Goal: Task Accomplishment & Management: Use online tool/utility

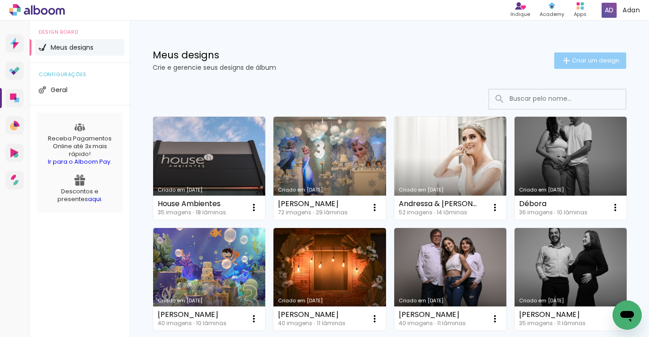
click at [563, 58] on iron-icon at bounding box center [566, 60] width 11 height 11
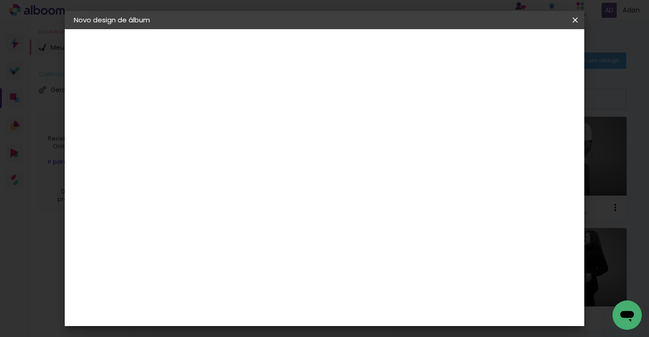
click at [223, 122] on input at bounding box center [223, 122] width 0 height 14
type input "Kayla"
type paper-input "Kayla"
click at [316, 53] on paper-button "Avançar" at bounding box center [294, 49] width 45 height 16
click at [388, 43] on paper-button "Avançar" at bounding box center [366, 49] width 45 height 16
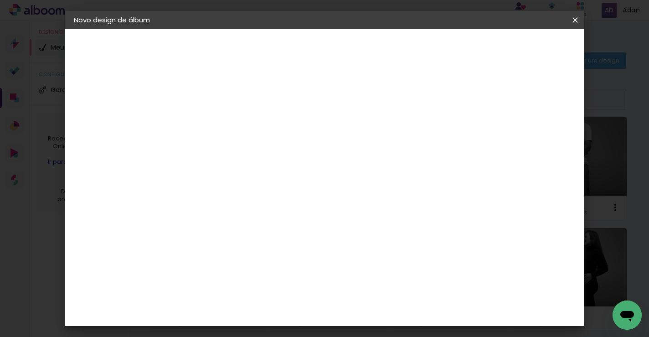
click at [258, 152] on input "text" at bounding box center [241, 159] width 36 height 14
click at [295, 202] on div "Opções disponíveis Padrão Tamanho Escolha o tamanho" at bounding box center [246, 173] width 98 height 171
click at [273, 188] on div "Escolha o tamanho" at bounding box center [246, 208] width 53 height 42
click at [273, 194] on div "Escolha o tamanho" at bounding box center [246, 208] width 53 height 42
click at [258, 152] on input "text" at bounding box center [241, 159] width 36 height 14
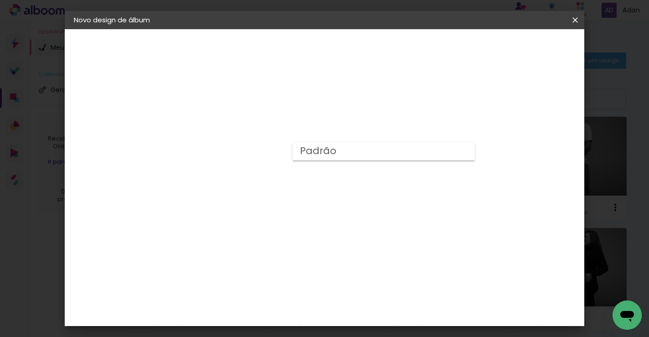
click at [336, 153] on paper-item "Padrão" at bounding box center [384, 151] width 182 height 18
type input "Padrão"
click at [385, 107] on div "Opções disponíveis Padrão Tamanho Escolha o tamanho Horizontal Modelo Fechado L…" at bounding box center [284, 68] width 202 height 78
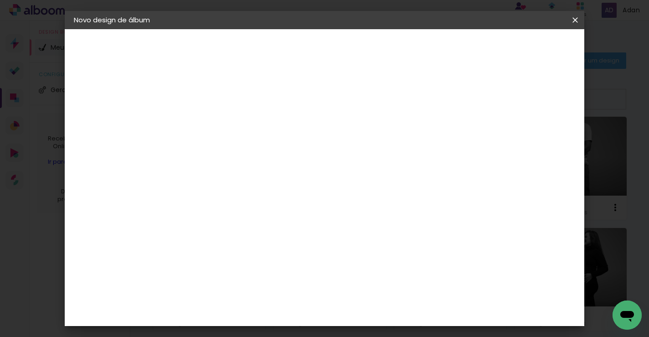
scroll to position [374, 0]
click at [0, 0] on slot "Avançar" at bounding box center [0, 0] width 0 height 0
click at [479, 49] on span "Iniciar design" at bounding box center [457, 48] width 41 height 6
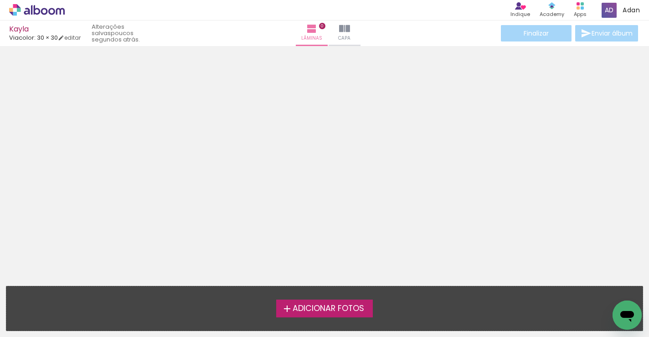
click at [308, 302] on label "Adicionar Fotos" at bounding box center [324, 308] width 97 height 17
click at [0, 0] on input "file" at bounding box center [0, 0] width 0 height 0
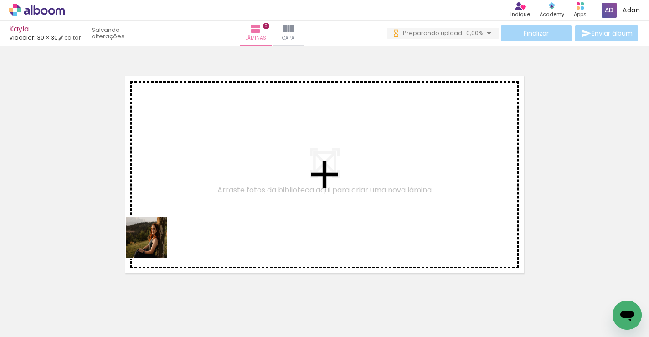
drag, startPoint x: 101, startPoint y: 303, endPoint x: 247, endPoint y: 176, distance: 192.9
click at [247, 176] on quentale-workspace at bounding box center [324, 168] width 649 height 337
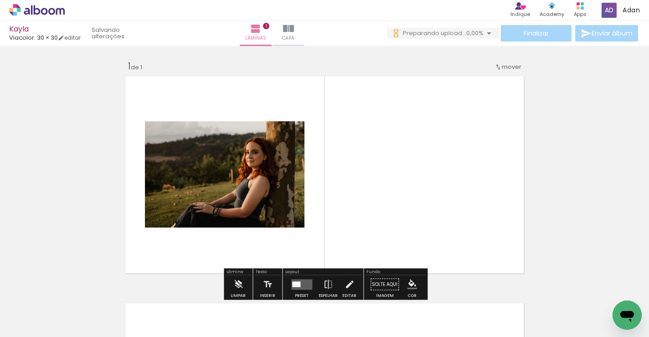
scroll to position [11, 0]
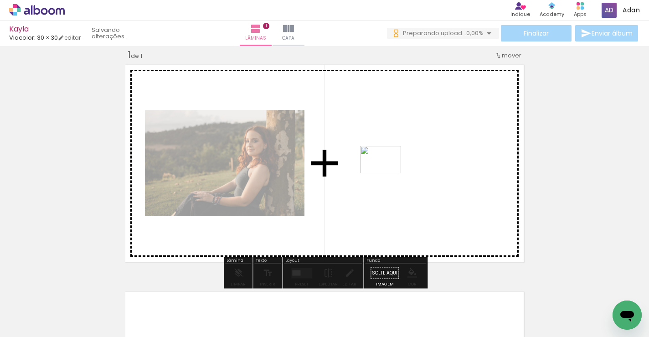
drag, startPoint x: 326, startPoint y: 187, endPoint x: 388, endPoint y: 173, distance: 63.6
click at [388, 173] on quentale-workspace at bounding box center [324, 168] width 649 height 337
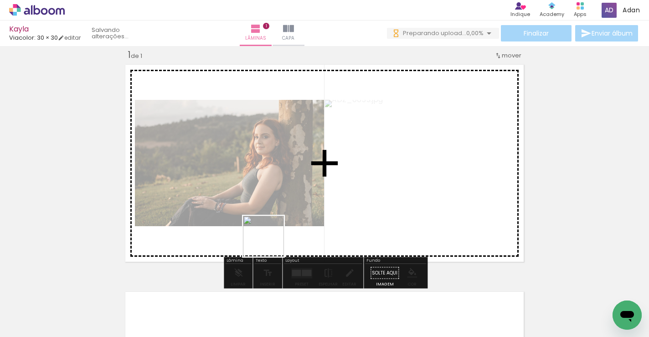
drag, startPoint x: 210, startPoint y: 310, endPoint x: 287, endPoint y: 247, distance: 99.5
click at [316, 192] on quentale-workspace at bounding box center [324, 168] width 649 height 337
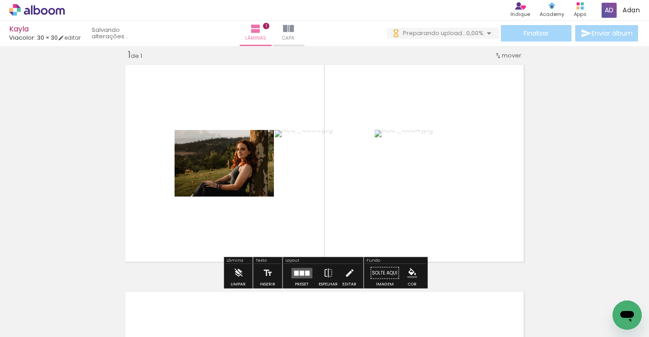
scroll to position [0, 0]
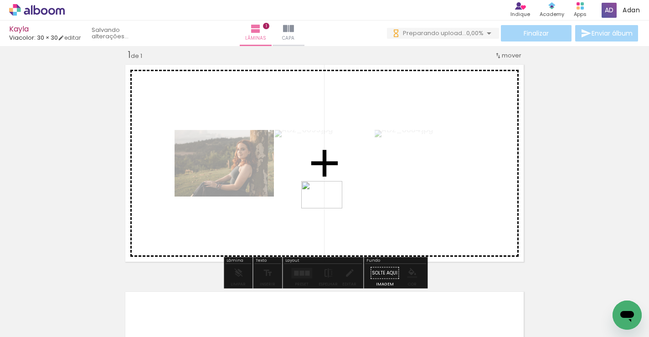
drag, startPoint x: 252, startPoint y: 312, endPoint x: 329, endPoint y: 208, distance: 129.1
click at [329, 208] on quentale-workspace at bounding box center [324, 168] width 649 height 337
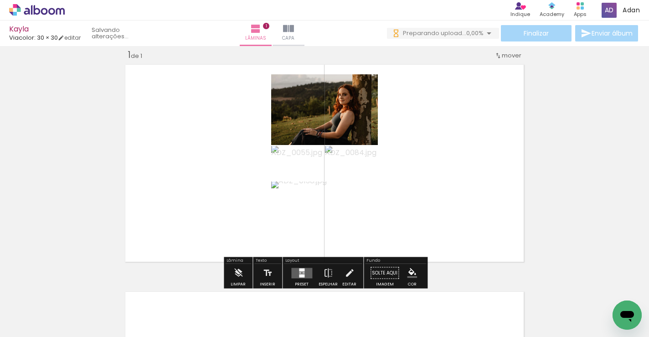
scroll to position [12, 0]
click at [305, 269] on quentale-layouter at bounding box center [301, 272] width 21 height 10
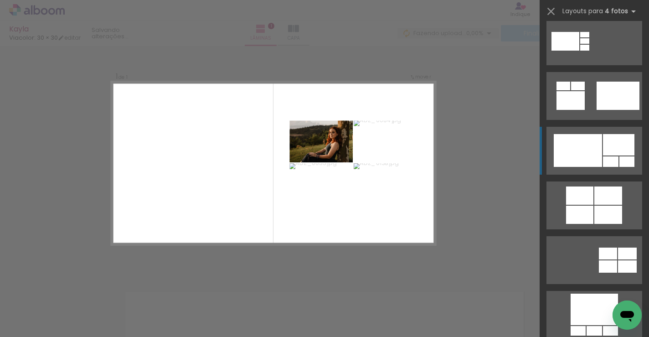
scroll to position [505, 0]
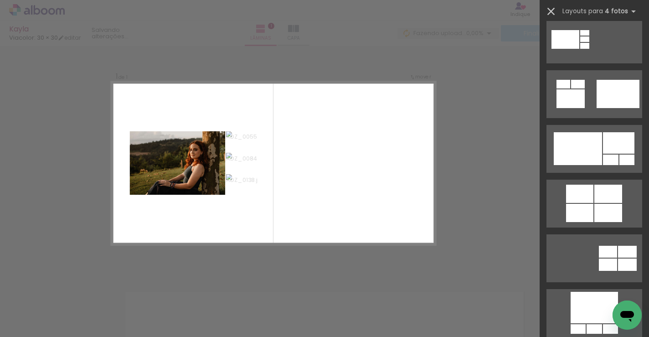
click at [551, 10] on iron-icon at bounding box center [551, 11] width 13 height 13
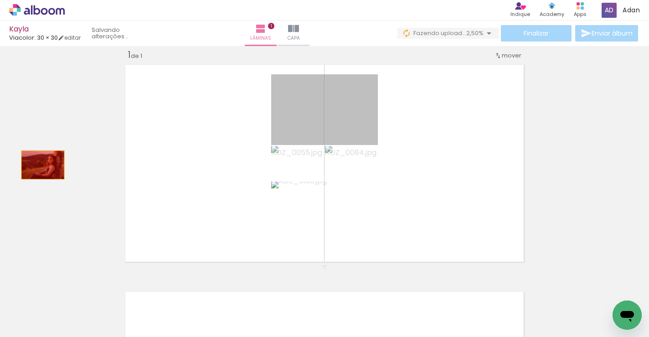
drag, startPoint x: 341, startPoint y: 109, endPoint x: 48, endPoint y: 166, distance: 298.7
click at [34, 167] on div "Inserir lâmina 1 de 1" at bounding box center [324, 265] width 649 height 455
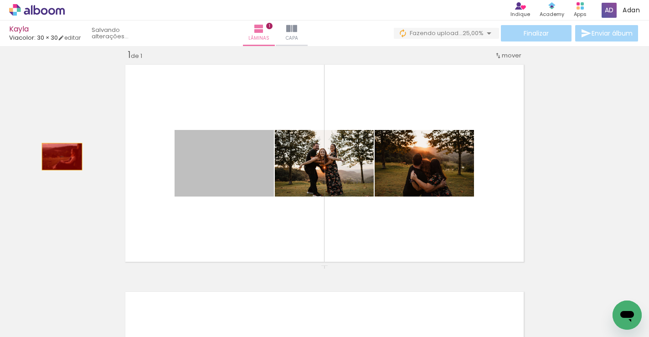
drag, startPoint x: 235, startPoint y: 169, endPoint x: 59, endPoint y: 155, distance: 177.0
click at [59, 155] on div "Inserir lâmina 1 de 1" at bounding box center [324, 265] width 649 height 455
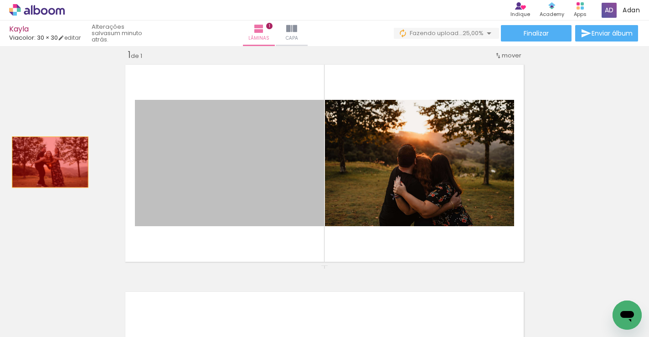
drag, startPoint x: 203, startPoint y: 174, endPoint x: 41, endPoint y: 158, distance: 163.0
click at [41, 158] on div "Inserir lâmina 1 de 1" at bounding box center [324, 265] width 649 height 455
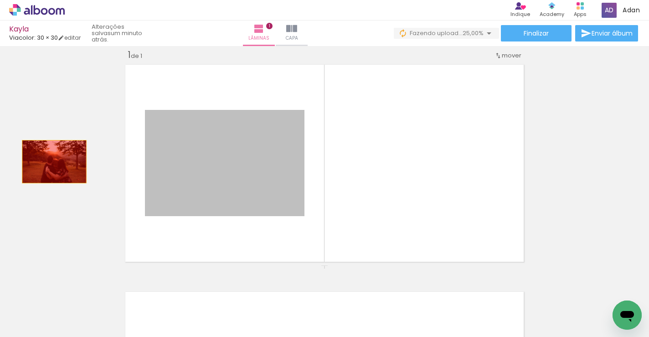
drag, startPoint x: 202, startPoint y: 174, endPoint x: 53, endPoint y: 160, distance: 150.1
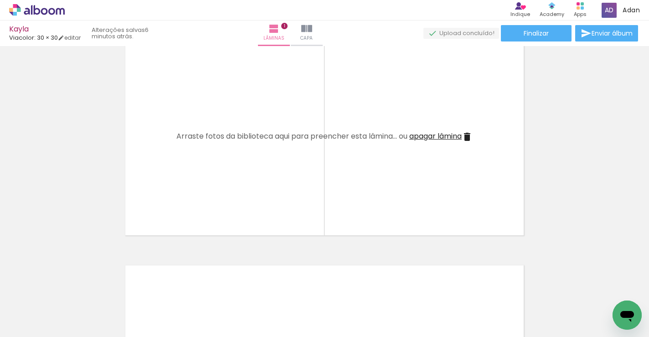
scroll to position [0, 1471]
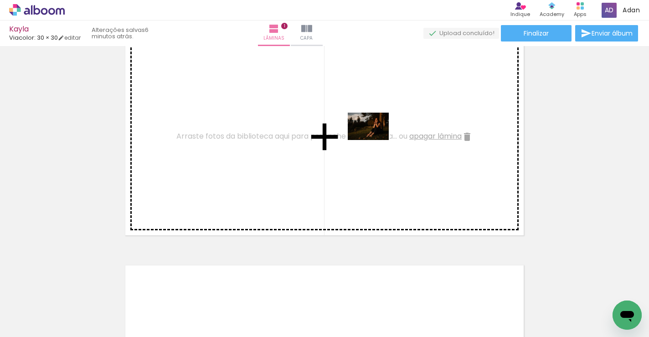
drag, startPoint x: 596, startPoint y: 305, endPoint x: 374, endPoint y: 140, distance: 276.9
click at [374, 140] on quentale-workspace at bounding box center [324, 168] width 649 height 337
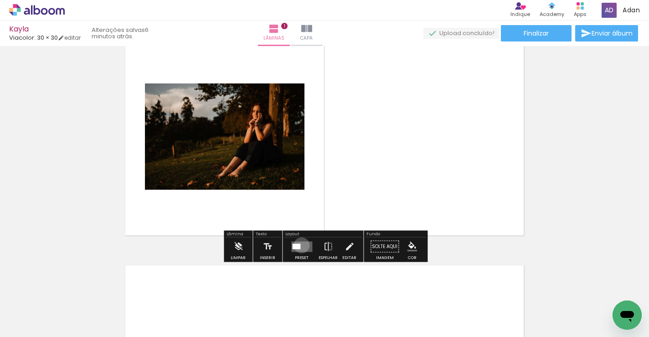
click at [300, 245] on quentale-layouter at bounding box center [301, 246] width 21 height 10
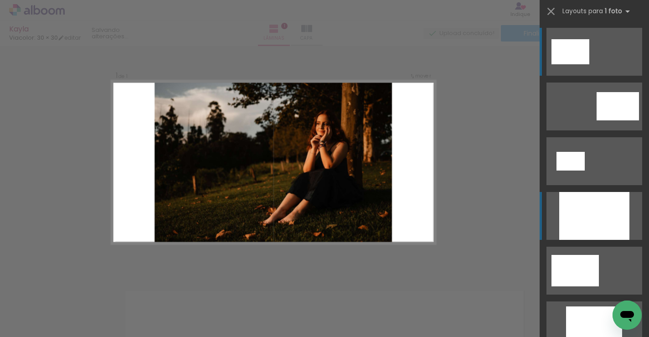
scroll to position [11, 0]
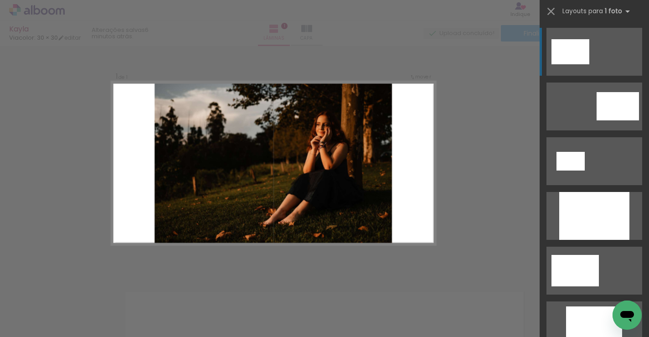
click at [501, 135] on div "Confirmar Cancelar" at bounding box center [324, 273] width 649 height 476
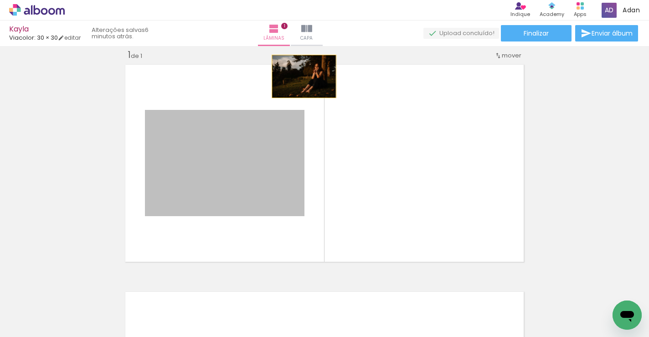
drag, startPoint x: 278, startPoint y: 152, endPoint x: 304, endPoint y: 76, distance: 80.3
click at [304, 76] on quentale-layouter at bounding box center [325, 163] width 406 height 204
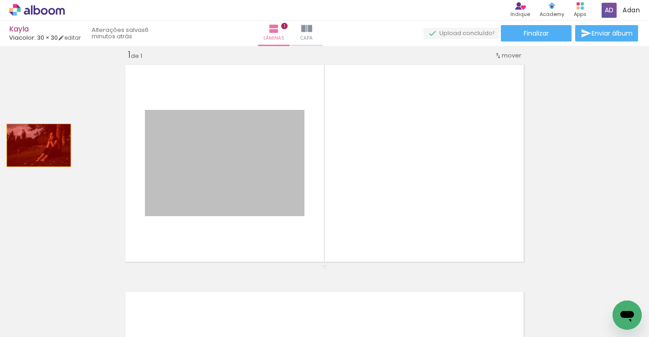
drag, startPoint x: 283, startPoint y: 183, endPoint x: 40, endPoint y: 145, distance: 245.9
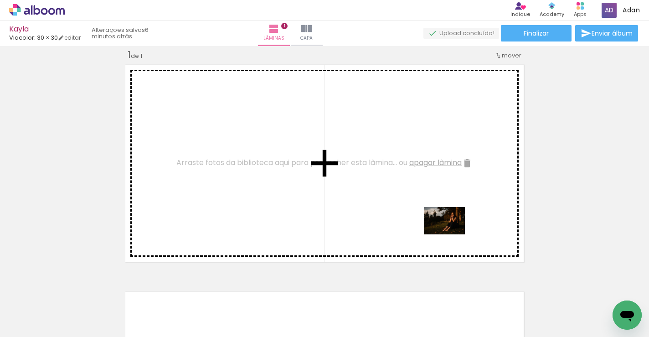
drag, startPoint x: 609, startPoint y: 300, endPoint x: 453, endPoint y: 234, distance: 168.6
click at [453, 234] on quentale-workspace at bounding box center [324, 168] width 649 height 337
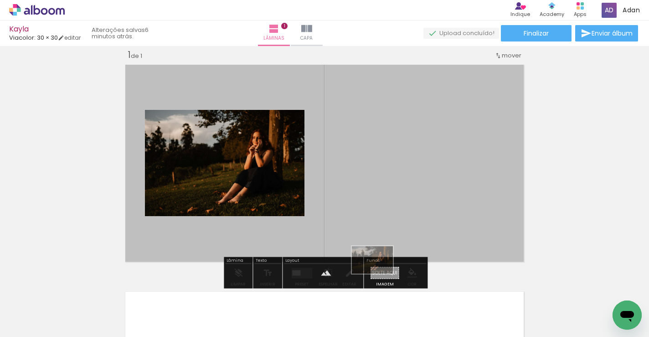
drag, startPoint x: 601, startPoint y: 303, endPoint x: 379, endPoint y: 274, distance: 223.9
click at [379, 274] on quentale-workspace at bounding box center [324, 168] width 649 height 337
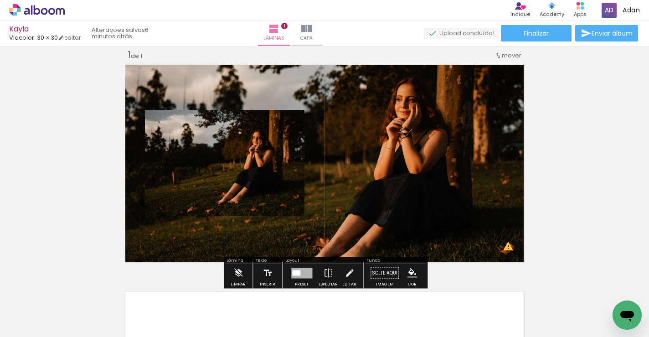
click at [425, 168] on quentale-layouter at bounding box center [325, 163] width 406 height 204
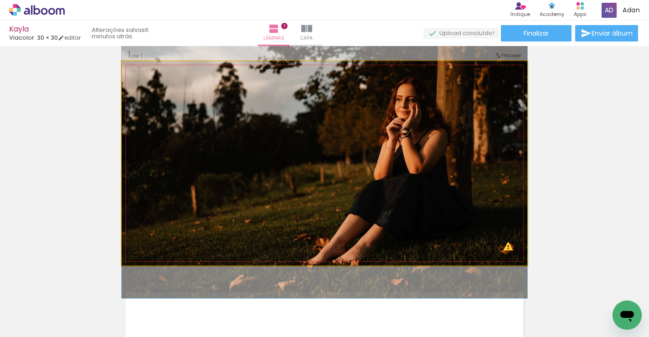
click at [425, 168] on quentale-photo at bounding box center [325, 163] width 406 height 204
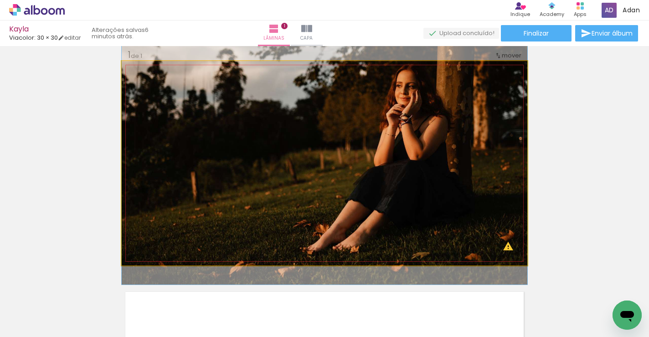
drag, startPoint x: 425, startPoint y: 168, endPoint x: 419, endPoint y: 154, distance: 15.1
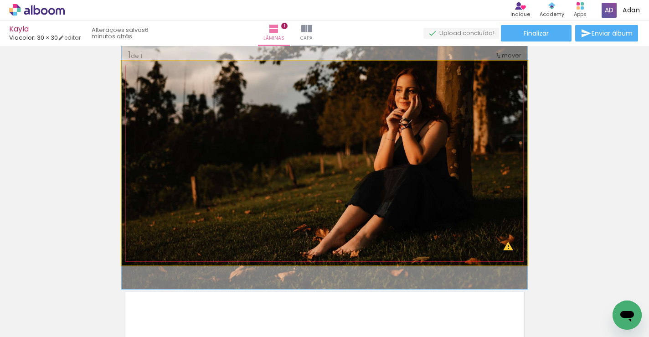
drag, startPoint x: 419, startPoint y: 154, endPoint x: 418, endPoint y: 159, distance: 4.6
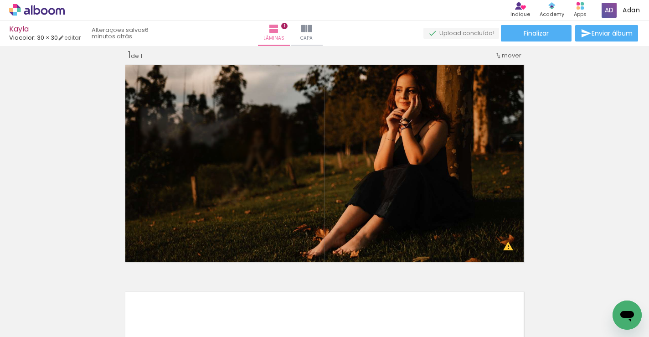
scroll to position [0, 0]
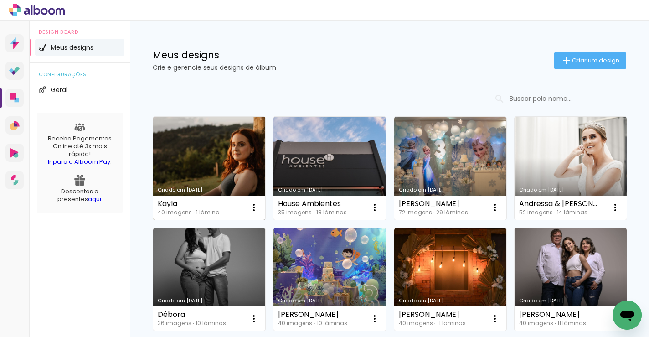
click at [248, 158] on link "Criado em [DATE]" at bounding box center [209, 168] width 112 height 103
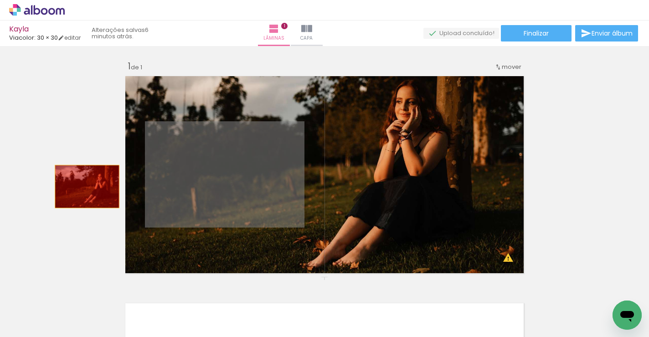
drag, startPoint x: 285, startPoint y: 173, endPoint x: 87, endPoint y: 186, distance: 198.7
click at [87, 186] on div "Inserir lâmina 1 de 1 O Designbox precisará aumentar a sua imagem em 151% para …" at bounding box center [324, 276] width 649 height 455
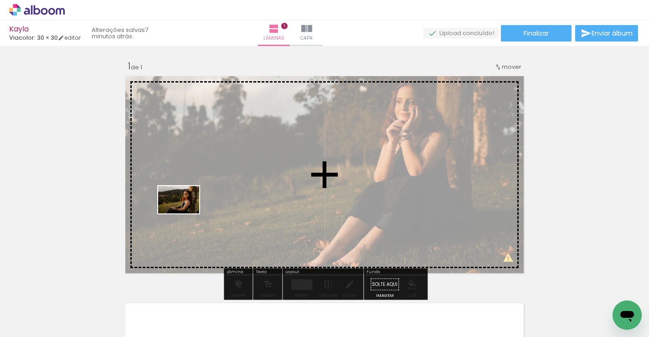
click at [186, 213] on quentale-workspace at bounding box center [324, 168] width 649 height 337
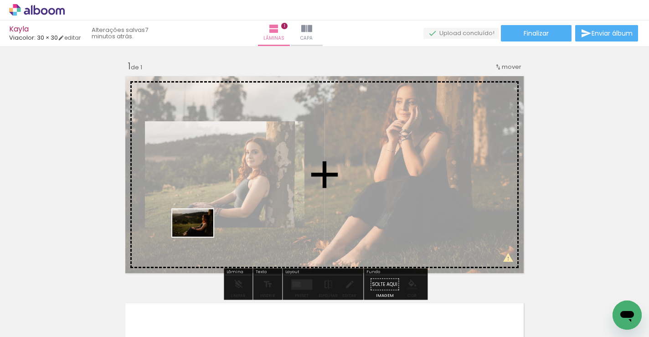
drag, startPoint x: 154, startPoint y: 305, endPoint x: 199, endPoint y: 237, distance: 81.8
click at [199, 237] on quentale-workspace at bounding box center [324, 168] width 649 height 337
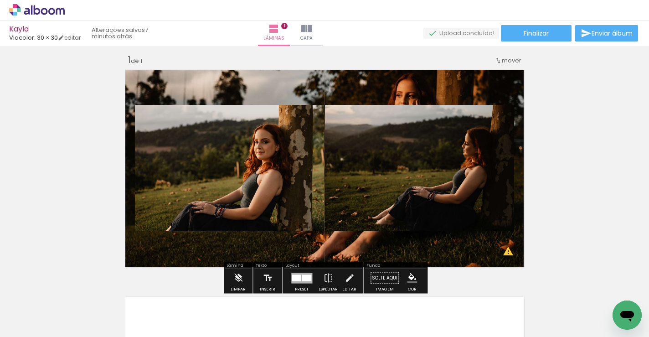
scroll to position [9, 0]
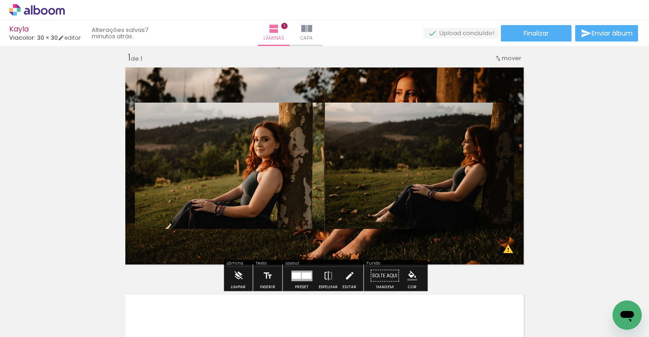
click at [305, 274] on div at bounding box center [307, 275] width 10 height 6
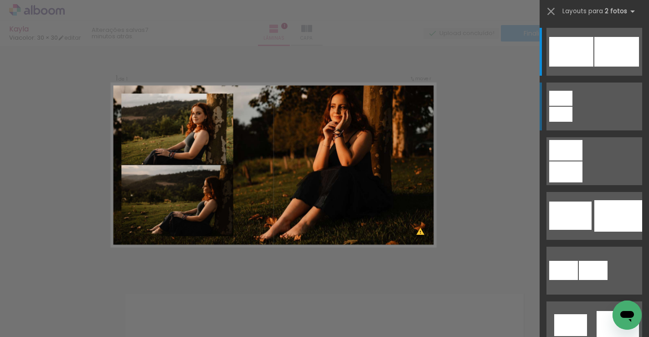
scroll to position [11, 0]
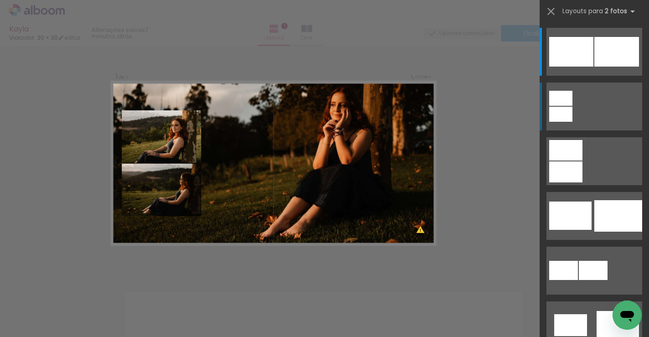
click at [588, 76] on quentale-layouter at bounding box center [595, 52] width 96 height 48
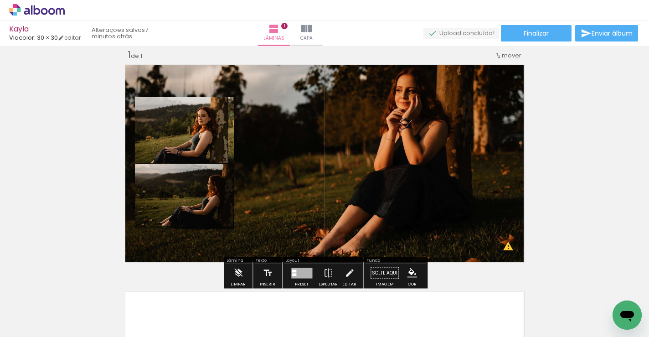
click at [497, 212] on quentale-layouter at bounding box center [325, 163] width 406 height 204
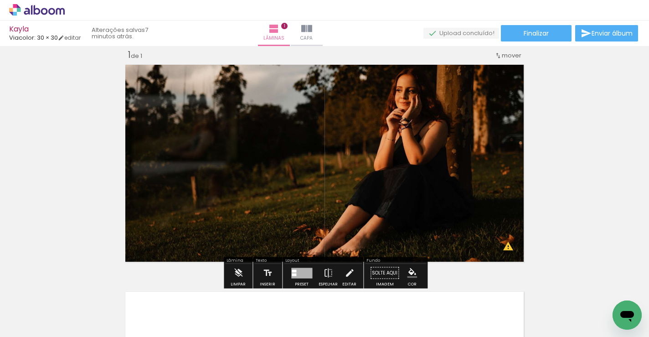
click at [497, 212] on quentale-photo at bounding box center [325, 163] width 406 height 204
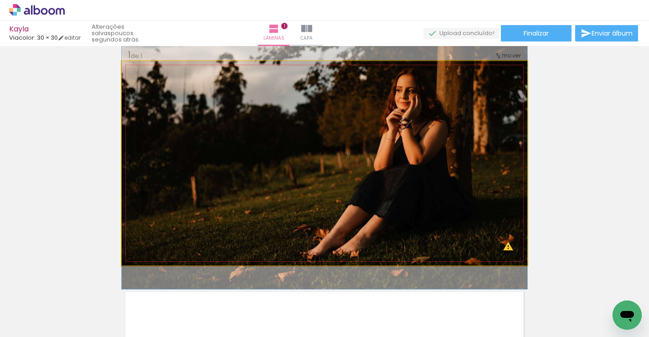
click at [497, 212] on quentale-photo at bounding box center [325, 163] width 406 height 204
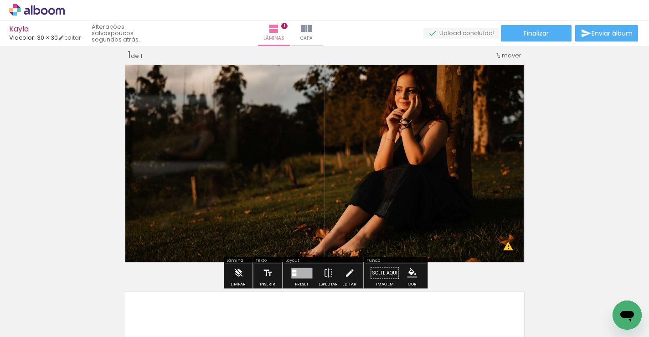
click at [579, 190] on div "Inserir lâmina 1 de 1 O Designbox precisará aumentar a sua imagem em 151% para …" at bounding box center [324, 265] width 649 height 455
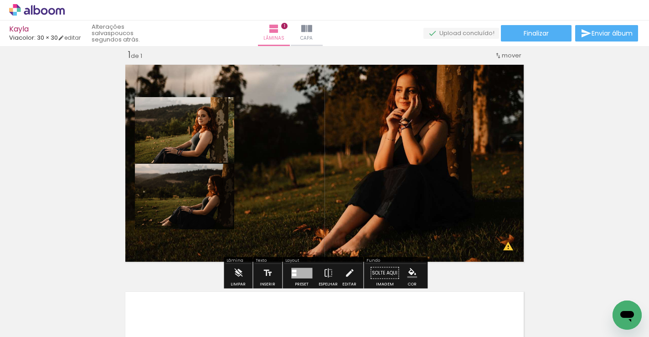
click at [299, 271] on div at bounding box center [301, 273] width 21 height 10
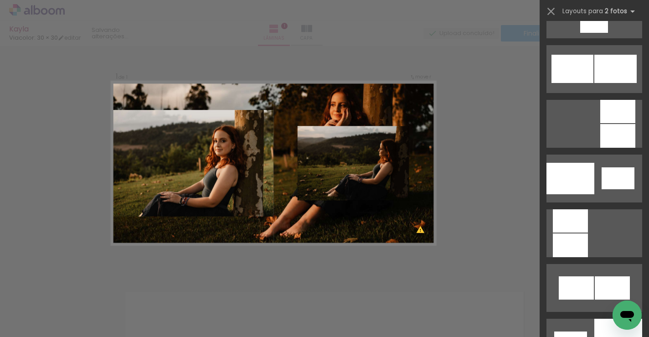
scroll to position [920, 0]
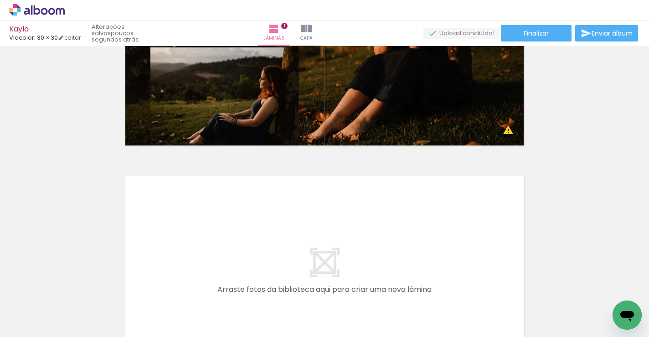
scroll to position [210, 0]
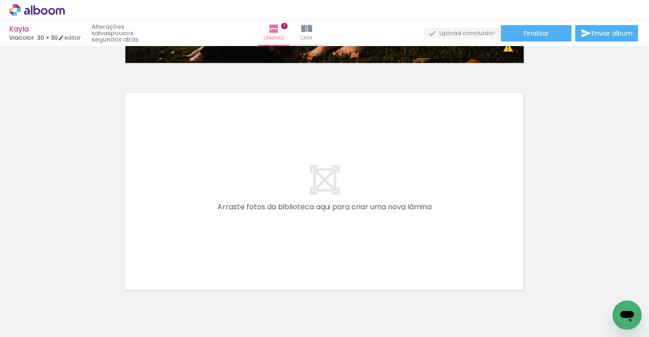
click at [323, 183] on quentale-layouter at bounding box center [325, 191] width 406 height 204
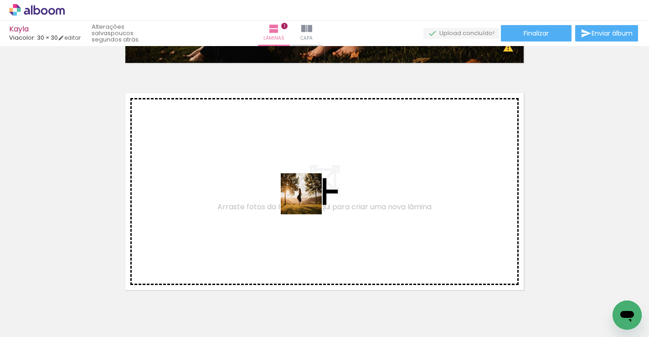
drag, startPoint x: 303, startPoint y: 308, endPoint x: 305, endPoint y: 193, distance: 115.4
click at [305, 193] on quentale-workspace at bounding box center [324, 168] width 649 height 337
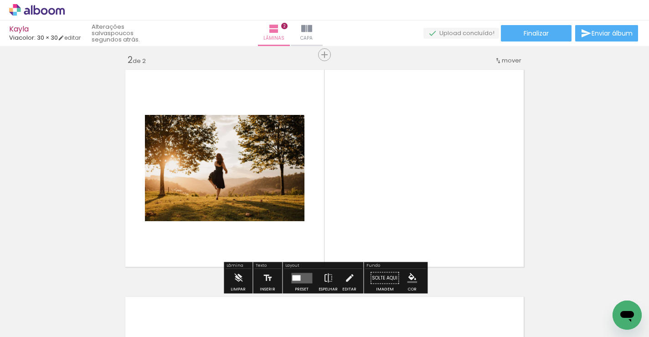
scroll to position [238, 0]
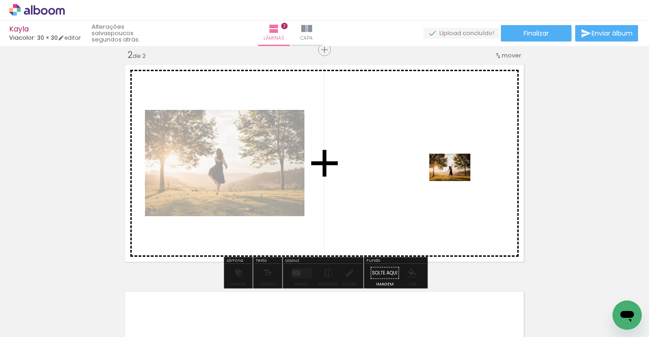
drag, startPoint x: 473, startPoint y: 311, endPoint x: 457, endPoint y: 181, distance: 130.9
click at [457, 181] on quentale-workspace at bounding box center [324, 168] width 649 height 337
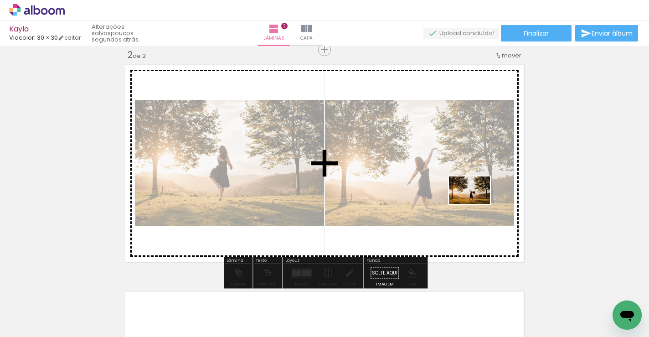
drag, startPoint x: 557, startPoint y: 303, endPoint x: 472, endPoint y: 196, distance: 135.6
click at [472, 196] on quentale-workspace at bounding box center [324, 168] width 649 height 337
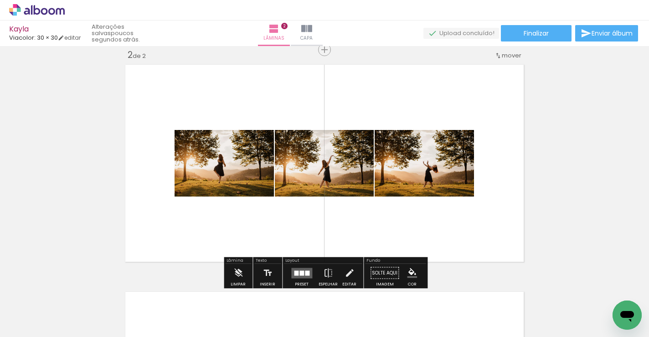
click at [300, 272] on div at bounding box center [302, 272] width 5 height 5
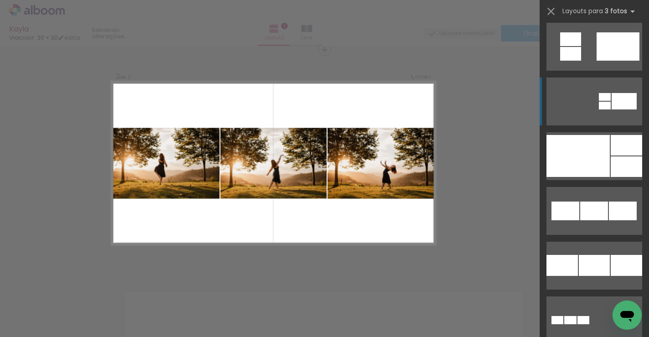
scroll to position [1183, 0]
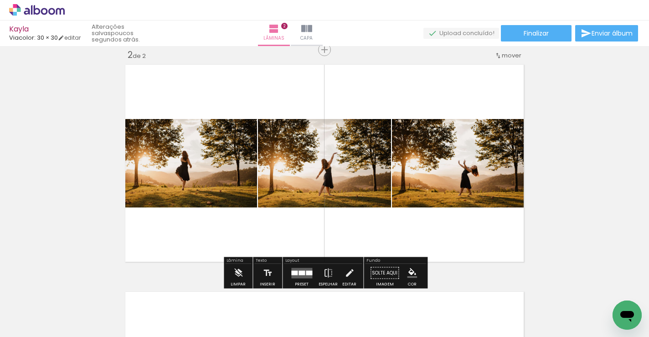
click at [345, 192] on quentale-photo at bounding box center [324, 163] width 133 height 88
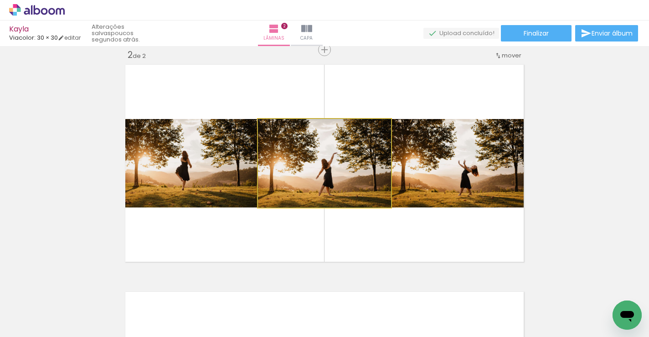
click at [345, 192] on quentale-photo at bounding box center [324, 163] width 133 height 88
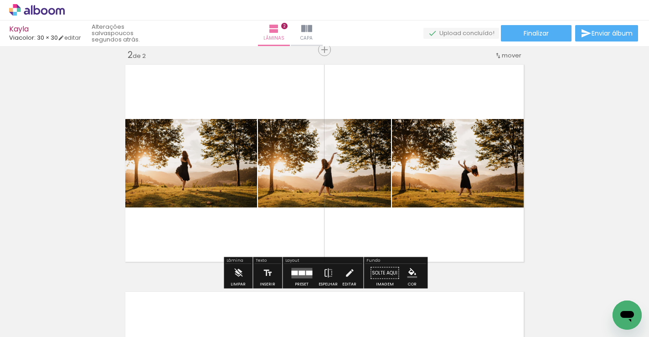
click at [345, 192] on quentale-photo at bounding box center [324, 163] width 133 height 88
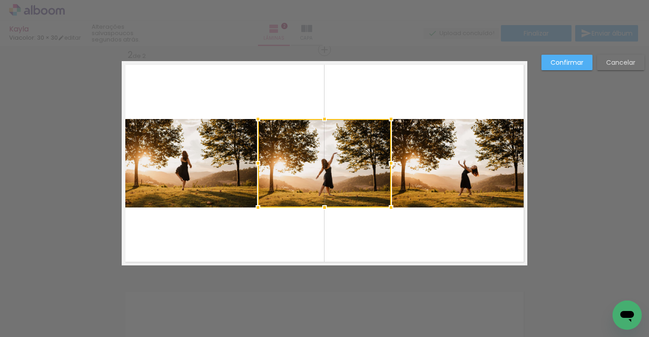
click at [345, 192] on div at bounding box center [324, 163] width 133 height 88
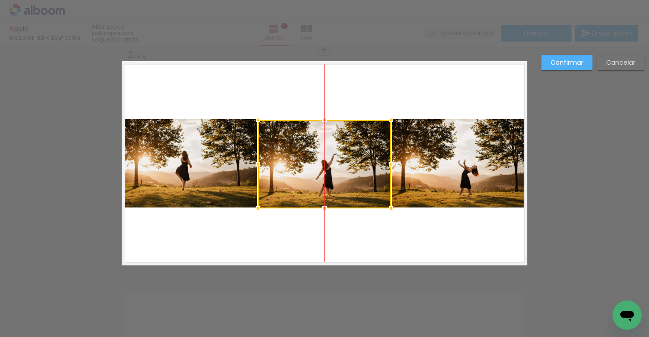
click at [345, 193] on div at bounding box center [324, 164] width 133 height 88
click at [415, 233] on quentale-layouter at bounding box center [325, 163] width 406 height 204
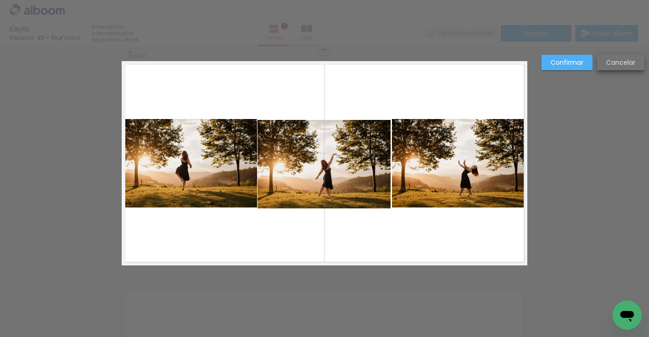
click at [636, 65] on paper-button "Cancelar" at bounding box center [620, 63] width 47 height 16
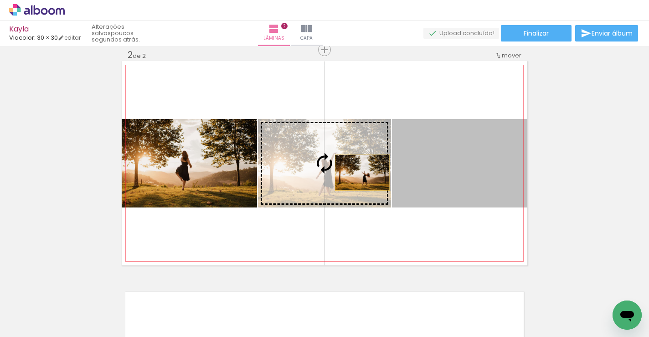
drag, startPoint x: 446, startPoint y: 174, endPoint x: 362, endPoint y: 172, distance: 83.9
click at [0, 0] on slot at bounding box center [0, 0] width 0 height 0
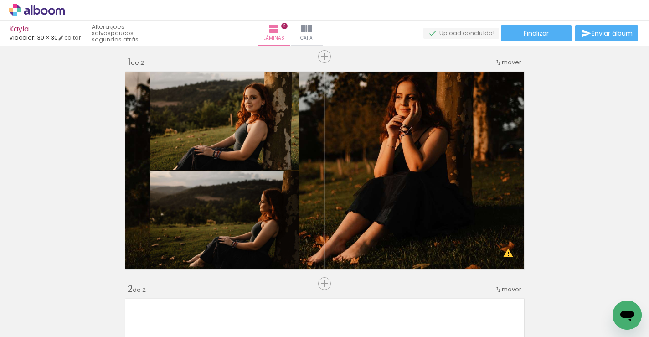
scroll to position [0, 0]
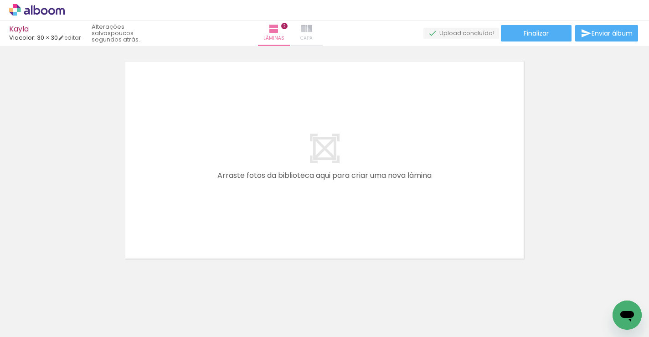
click at [313, 35] on span "Capa" at bounding box center [306, 38] width 12 height 8
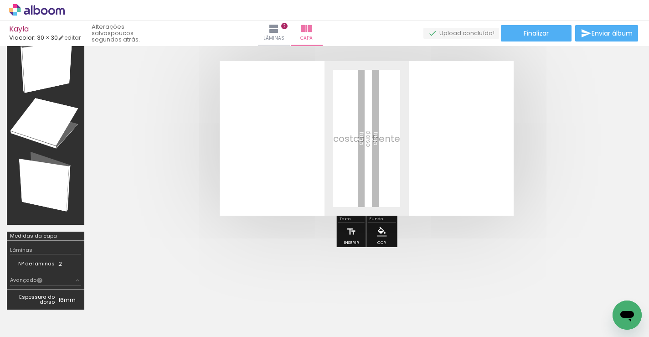
scroll to position [39, 0]
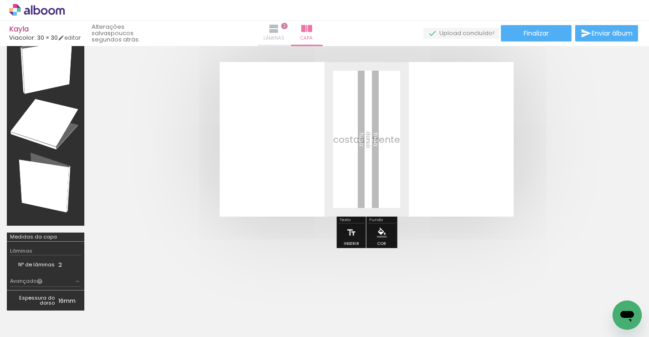
click at [279, 30] on iron-icon at bounding box center [274, 28] width 11 height 11
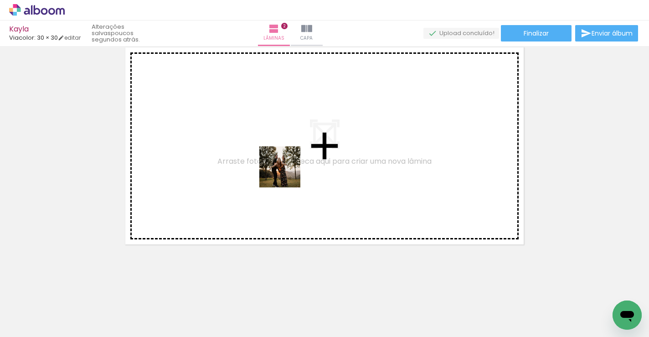
drag, startPoint x: 211, startPoint y: 310, endPoint x: 291, endPoint y: 167, distance: 163.7
click at [291, 167] on quentale-workspace at bounding box center [324, 168] width 649 height 337
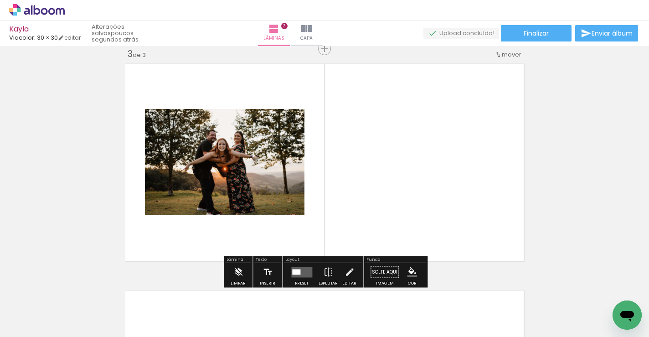
scroll to position [465, 0]
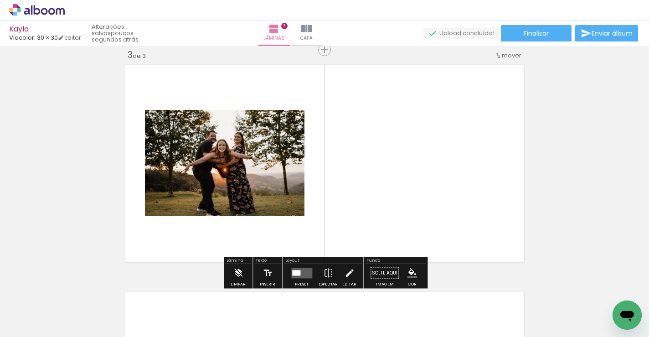
click at [300, 271] on quentale-layouter at bounding box center [301, 273] width 21 height 10
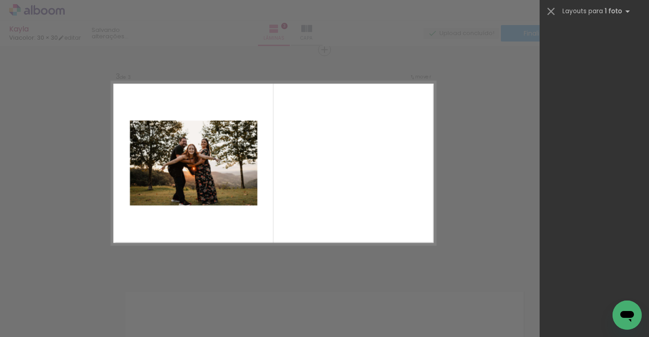
scroll to position [0, 0]
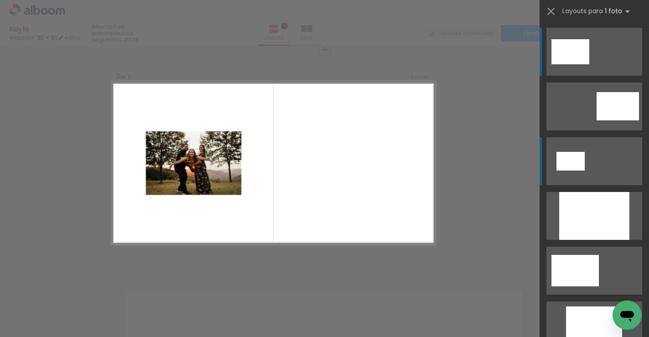
click at [586, 157] on quentale-layouter at bounding box center [595, 161] width 96 height 48
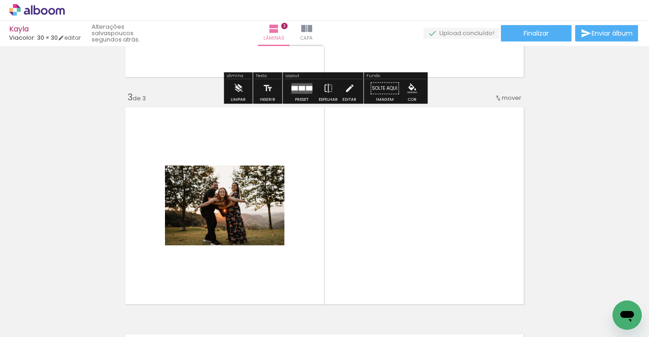
scroll to position [429, 0]
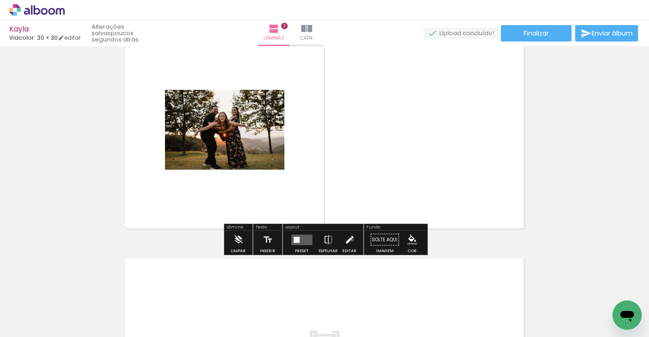
click at [350, 239] on iron-icon at bounding box center [350, 240] width 10 height 18
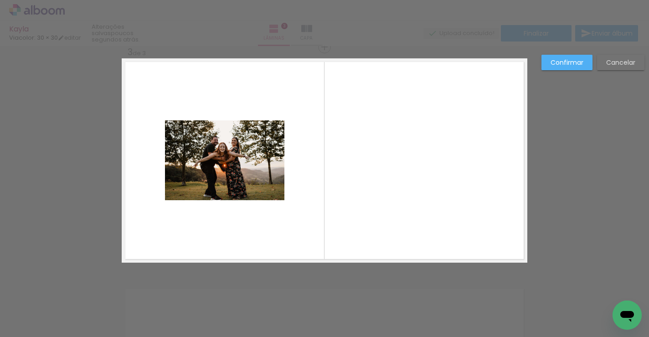
scroll to position [465, 0]
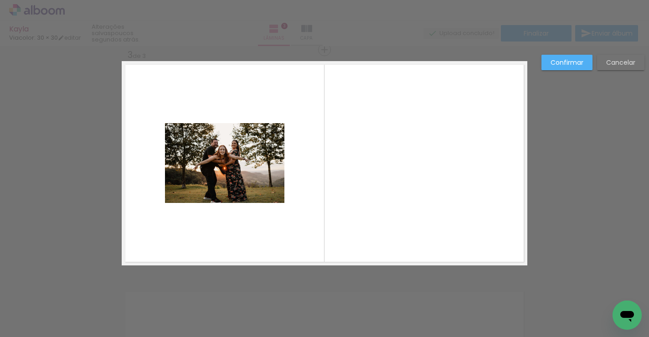
click at [392, 161] on quentale-layouter at bounding box center [325, 163] width 406 height 204
click at [428, 138] on quentale-layouter at bounding box center [325, 163] width 406 height 204
click at [0, 0] on slot "Cancelar" at bounding box center [0, 0] width 0 height 0
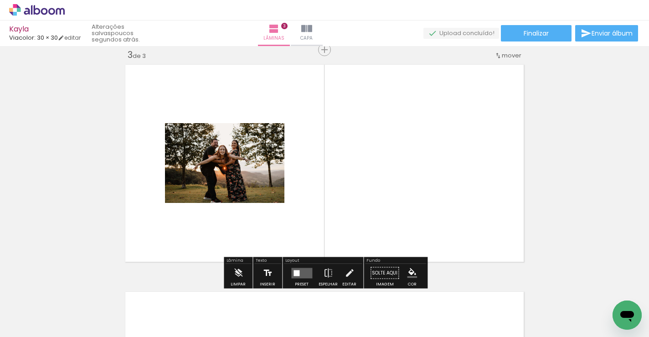
click at [266, 273] on iron-icon at bounding box center [268, 273] width 10 height 18
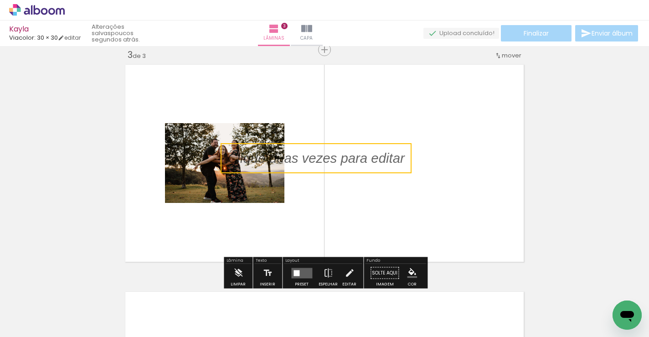
click at [346, 162] on quentale-selection at bounding box center [316, 158] width 191 height 30
type input "Sans Serif"
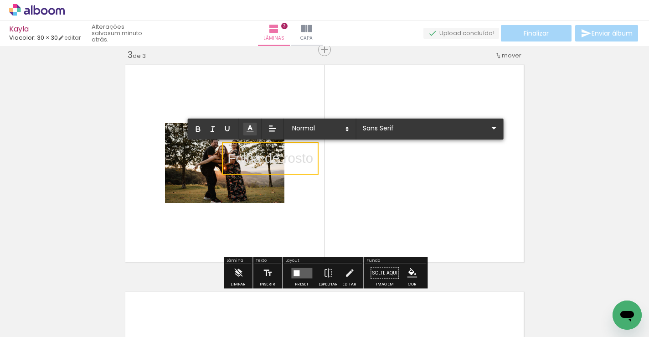
click at [252, 128] on icon at bounding box center [250, 128] width 9 height 9
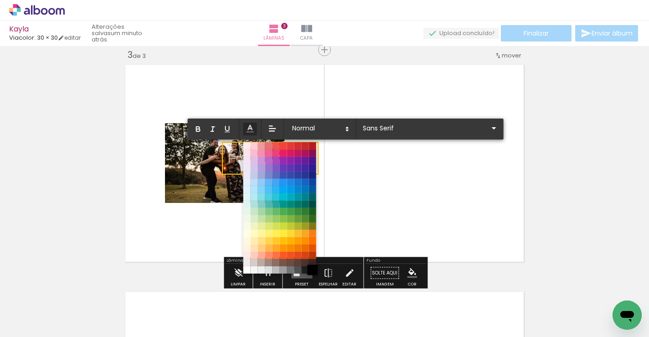
click at [312, 271] on span at bounding box center [312, 270] width 10 height 10
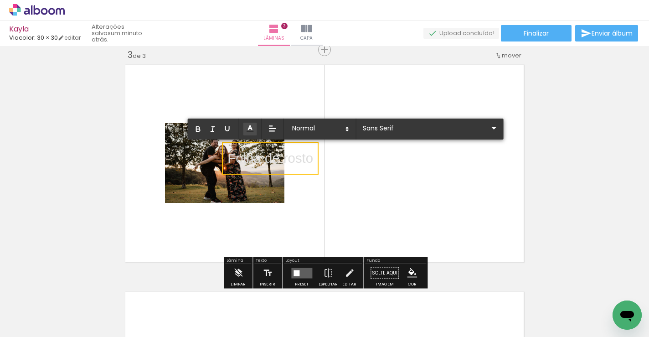
click at [302, 159] on p "Folha de rosto ﻿" at bounding box center [270, 158] width 86 height 19
click at [307, 197] on quentale-layouter at bounding box center [325, 163] width 406 height 204
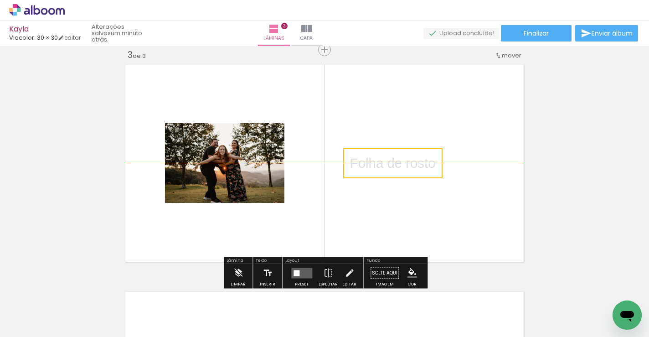
drag, startPoint x: 300, startPoint y: 156, endPoint x: 423, endPoint y: 158, distance: 122.6
click at [423, 158] on quentale-selection at bounding box center [392, 163] width 99 height 30
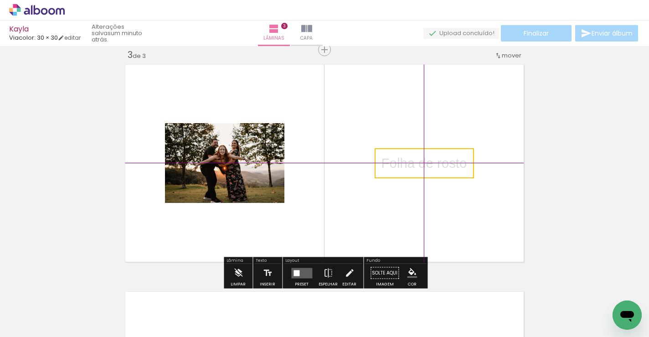
drag, startPoint x: 411, startPoint y: 163, endPoint x: 443, endPoint y: 162, distance: 31.9
click at [443, 162] on quentale-selection at bounding box center [424, 163] width 99 height 30
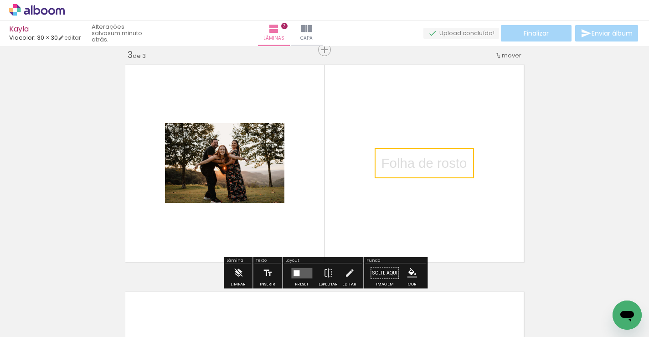
click at [459, 133] on quentale-layouter at bounding box center [325, 163] width 406 height 204
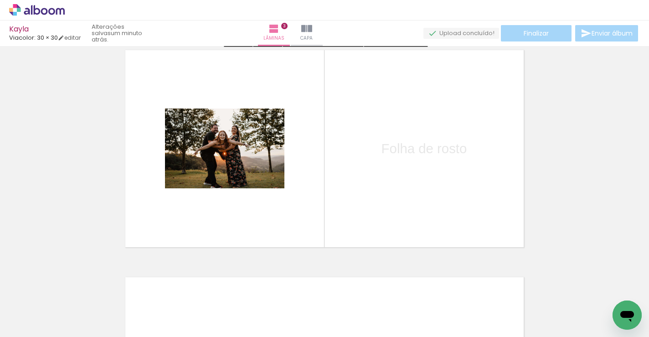
scroll to position [564, 0]
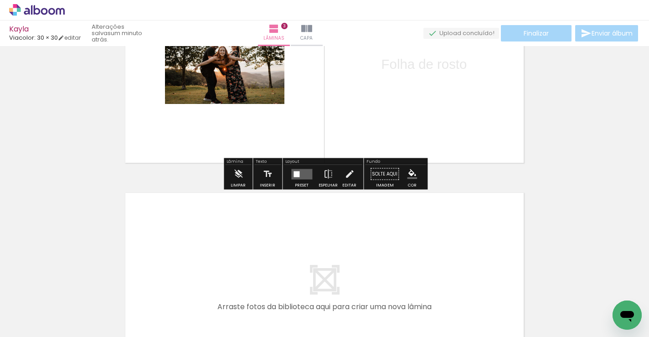
click at [540, 31] on div "Finalizar Enviar álbum" at bounding box center [532, 33] width 217 height 16
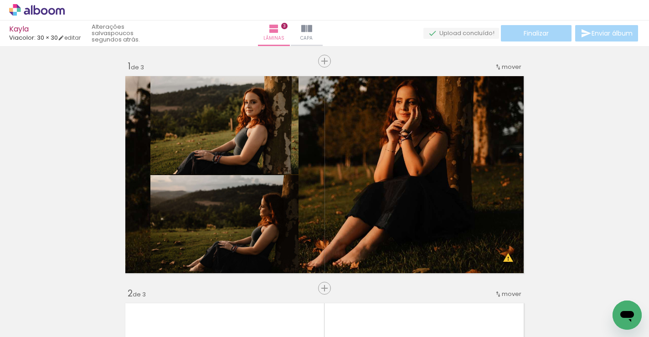
scroll to position [12, 0]
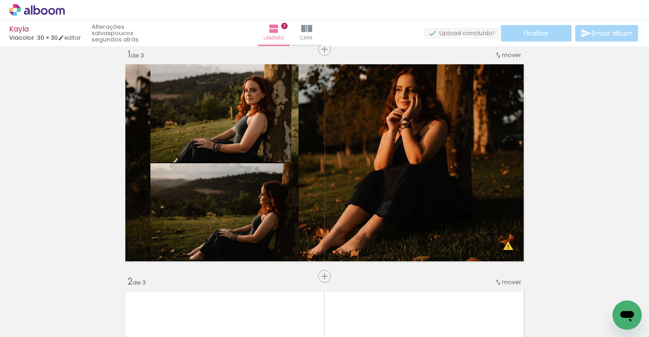
click at [595, 39] on div "Finalizar Enviar álbum" at bounding box center [532, 33] width 217 height 16
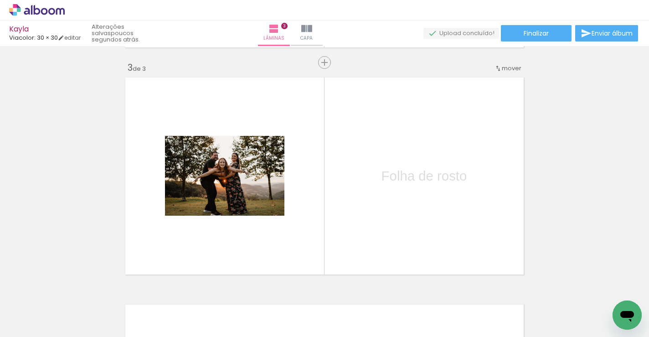
scroll to position [439, 0]
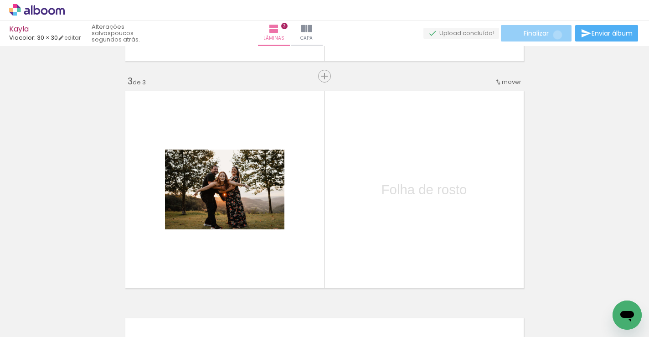
click at [554, 35] on paper-button "Finalizar" at bounding box center [536, 33] width 71 height 16
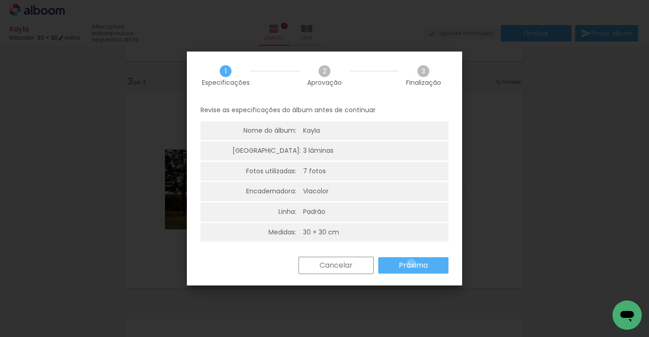
click at [0, 0] on slot "Próximo" at bounding box center [0, 0] width 0 height 0
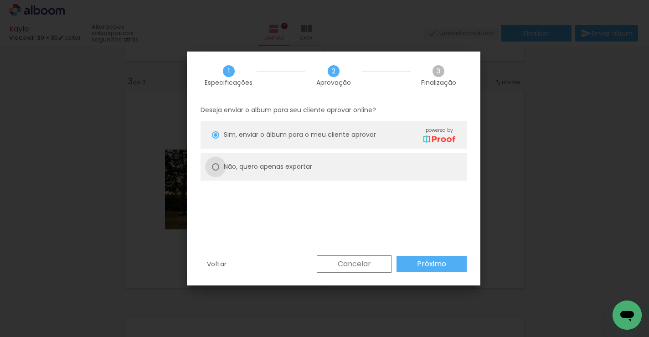
click at [217, 139] on div at bounding box center [215, 134] width 7 height 7
type paper-radio-button "on"
click at [441, 270] on paper-button "Próximo" at bounding box center [432, 264] width 70 height 16
type input "Alta, 300 DPI"
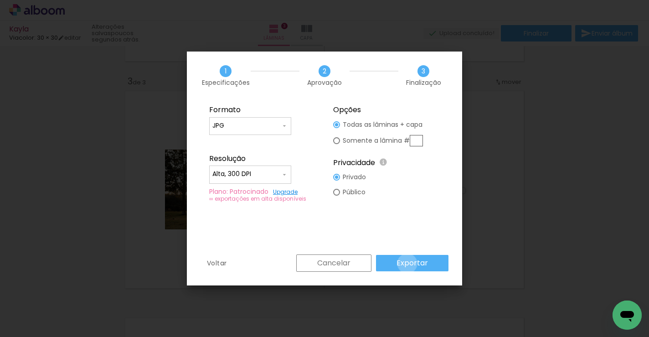
click at [0, 0] on slot "Exportar" at bounding box center [0, 0] width 0 height 0
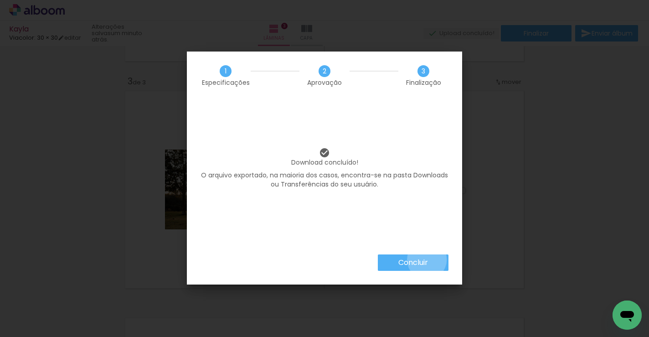
click at [0, 0] on slot "Concluir" at bounding box center [0, 0] width 0 height 0
